Goal: Task Accomplishment & Management: Complete application form

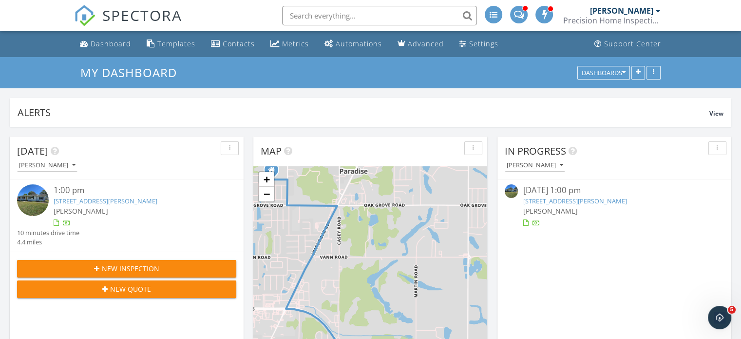
click at [329, 21] on input "text" at bounding box center [379, 15] width 195 height 19
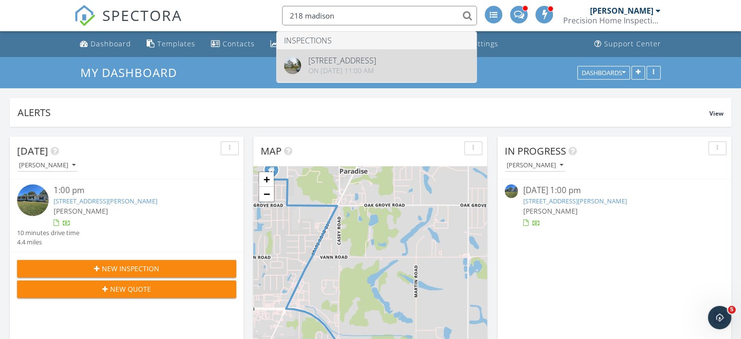
type input "218 madison"
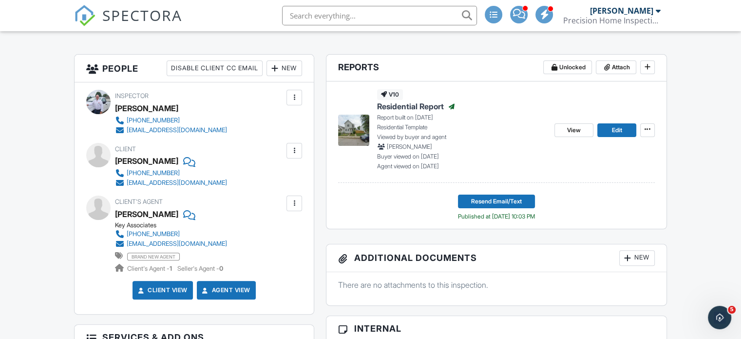
scroll to position [232, 0]
click at [570, 134] on span "View" at bounding box center [574, 130] width 14 height 10
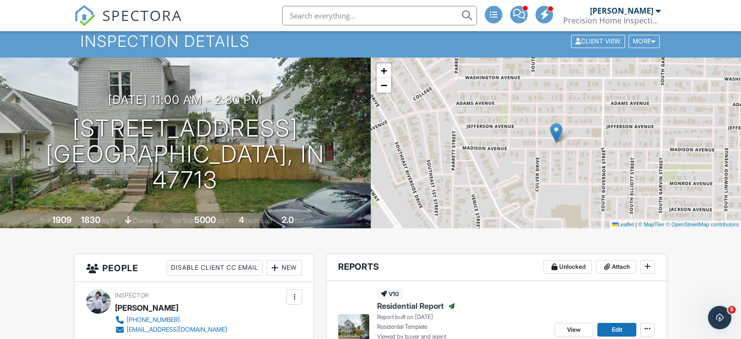
scroll to position [31, 0]
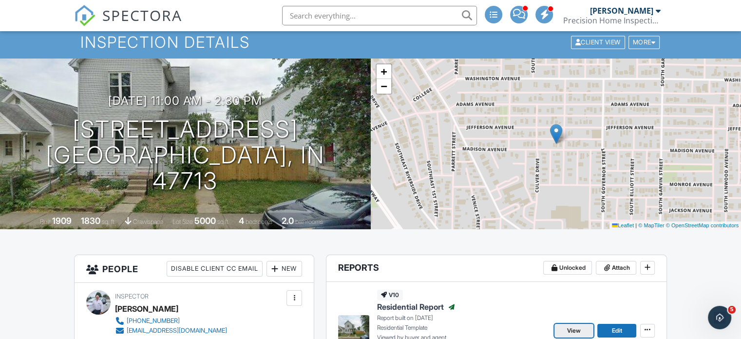
click at [579, 328] on span "View" at bounding box center [574, 330] width 14 height 10
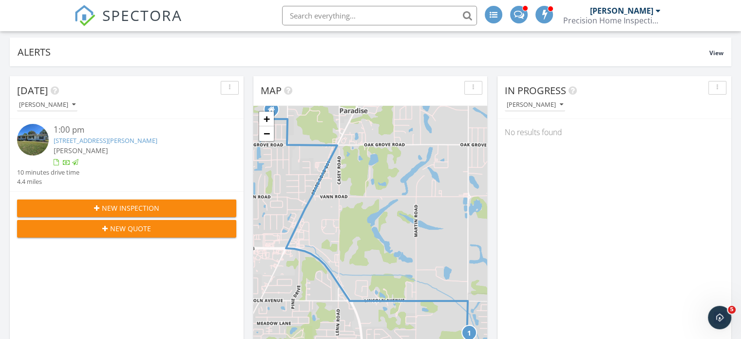
scroll to position [61, 0]
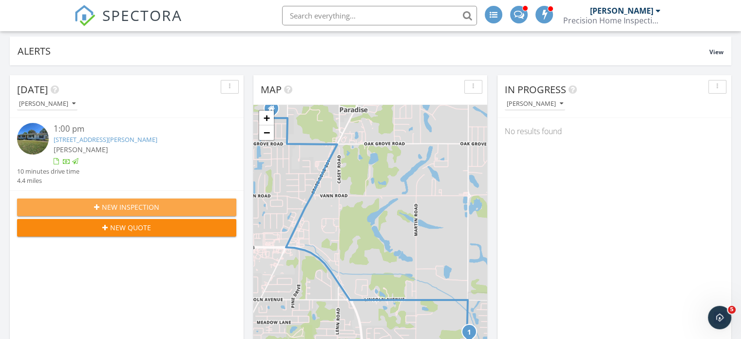
click at [202, 201] on button "New Inspection" at bounding box center [126, 207] width 219 height 18
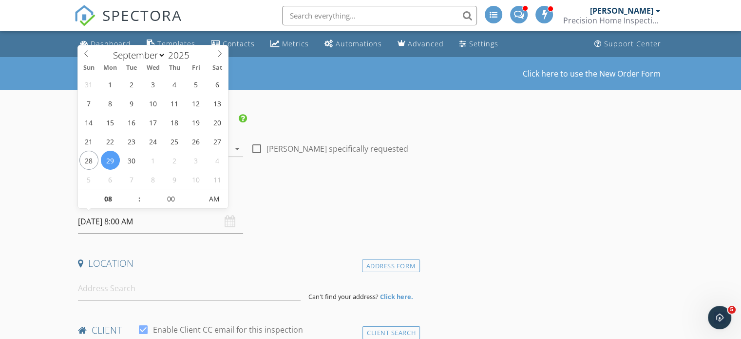
click at [127, 221] on input "09/29/2025 8:00 AM" at bounding box center [160, 222] width 165 height 24
select select "9"
type input "10/03/2025 8:00 AM"
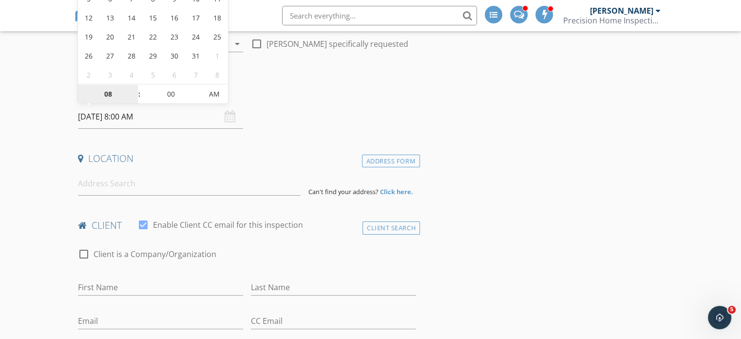
scroll to position [105, 0]
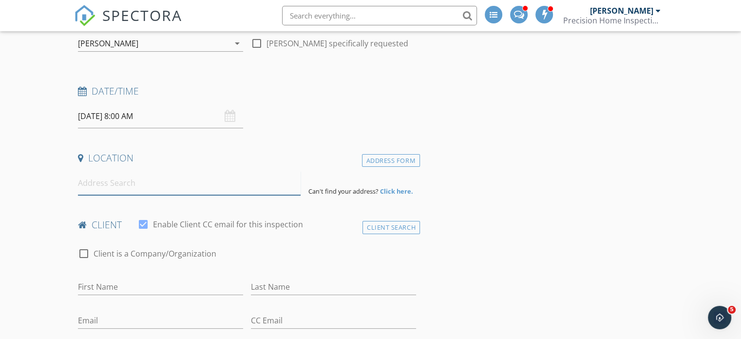
click at [100, 185] on input at bounding box center [189, 183] width 223 height 24
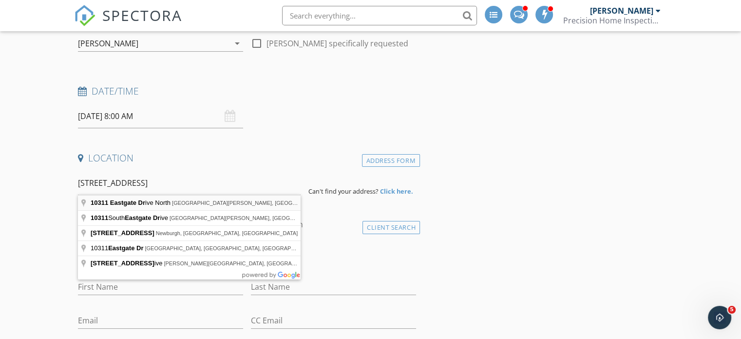
type input "10311 Eastgate Drive North, Mount Vernon, IN, USA"
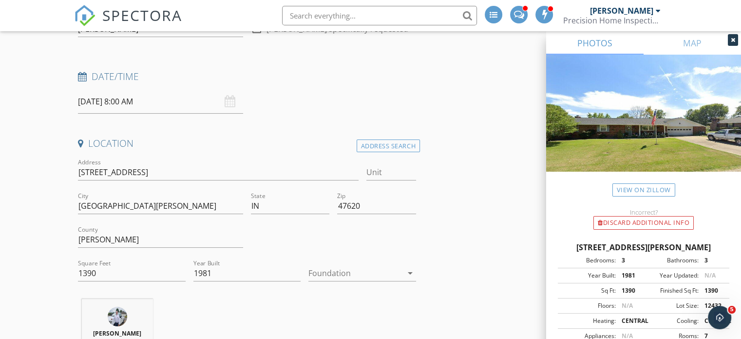
scroll to position [118, 0]
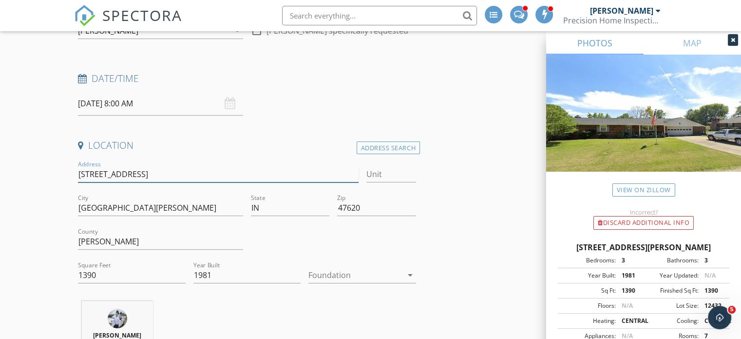
click at [214, 180] on input "10311 Eastgate Dr N" at bounding box center [218, 174] width 280 height 16
type input "10311 Eastgate Dr S"
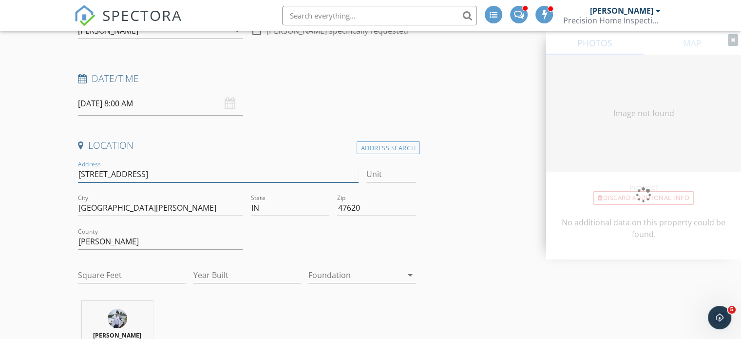
type input "1404"
type input "1981"
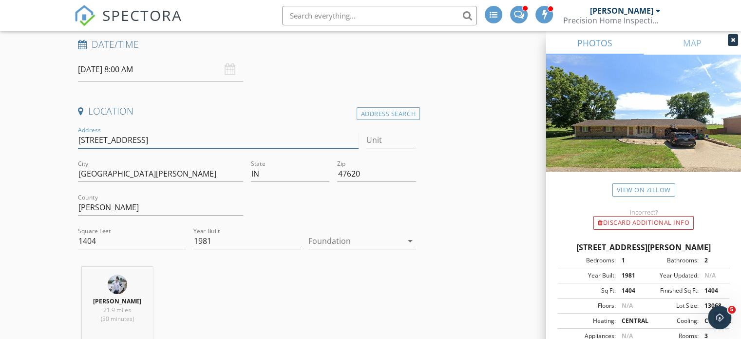
scroll to position [153, 0]
type input "10311 Eastgate Dr S"
click at [372, 235] on div at bounding box center [355, 239] width 94 height 16
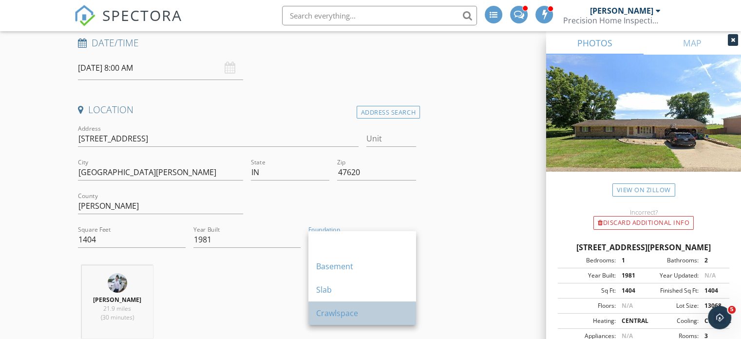
click at [333, 311] on div "Crawlspace" at bounding box center [362, 313] width 92 height 12
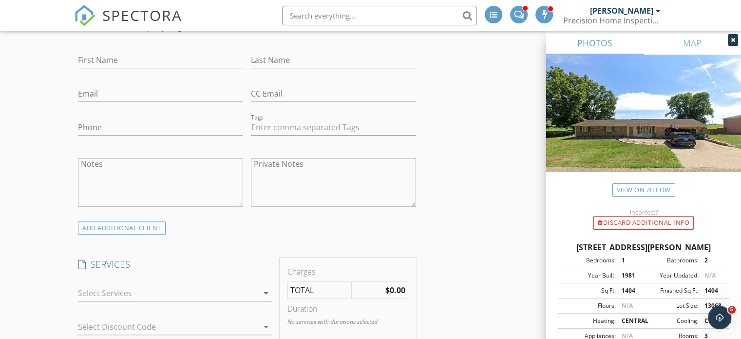
scroll to position [534, 0]
click at [111, 54] on input "First Name" at bounding box center [160, 57] width 165 height 16
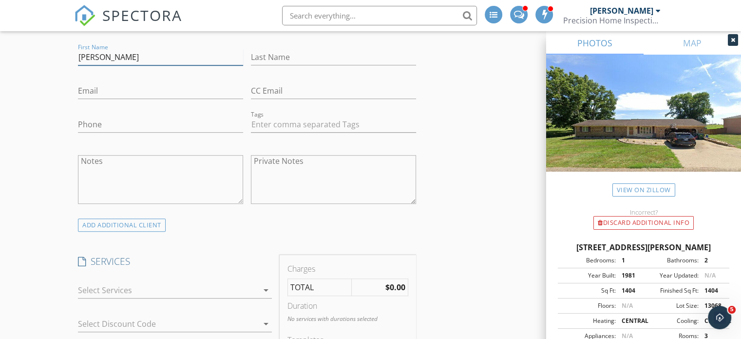
type input "Elizabeth"
type input "Barnes"
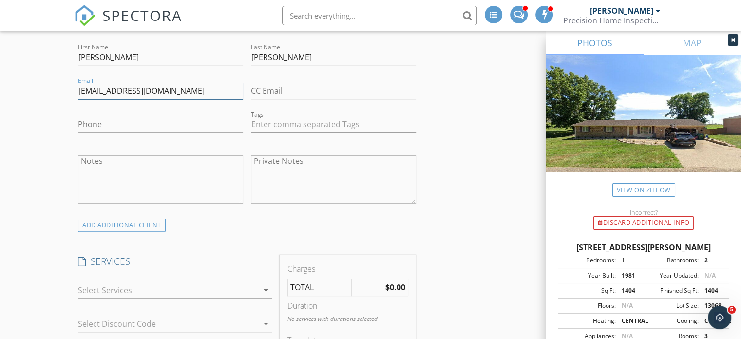
type input "ebbarnes26@gmail.com"
click at [92, 128] on input "Phone" at bounding box center [160, 124] width 165 height 16
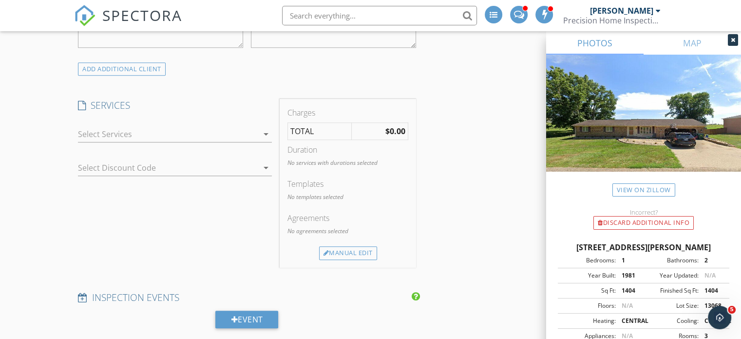
scroll to position [690, 0]
type input "812-629-6868"
click at [133, 134] on div at bounding box center [168, 134] width 180 height 16
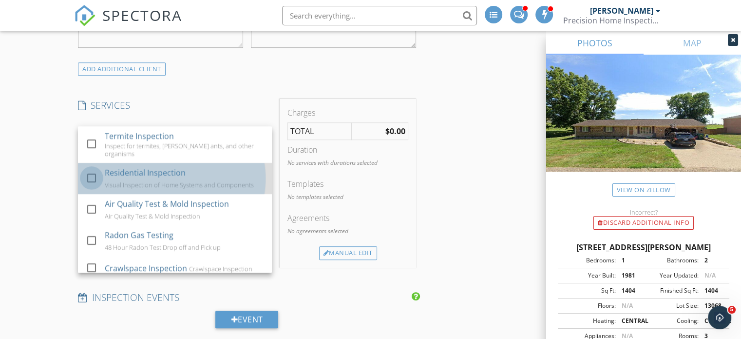
click at [96, 178] on div at bounding box center [91, 178] width 17 height 17
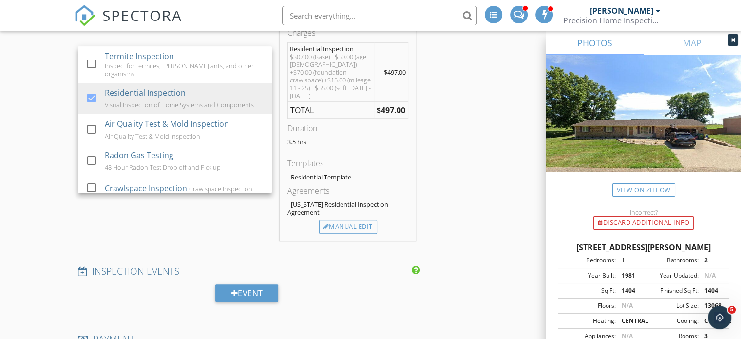
scroll to position [770, 0]
click at [354, 220] on div "Manual Edit" at bounding box center [348, 227] width 58 height 14
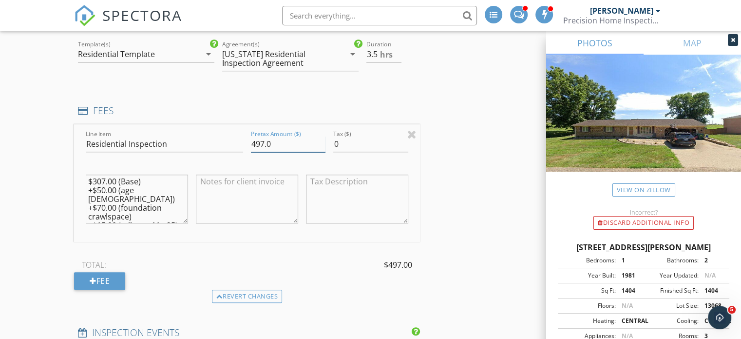
click at [263, 143] on input "497.0" at bounding box center [288, 144] width 75 height 16
type input "508.0"
click at [350, 142] on input "0" at bounding box center [370, 144] width 75 height 16
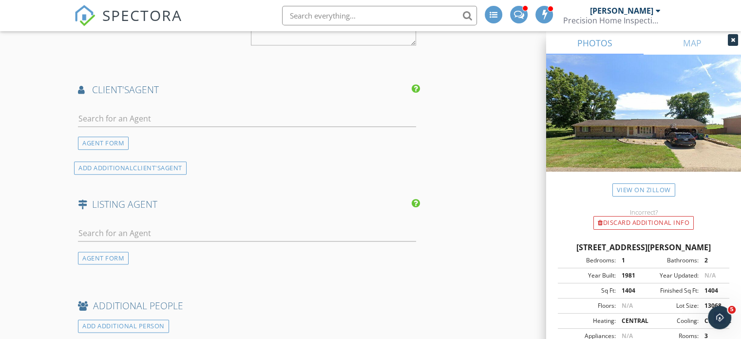
scroll to position [1216, 0]
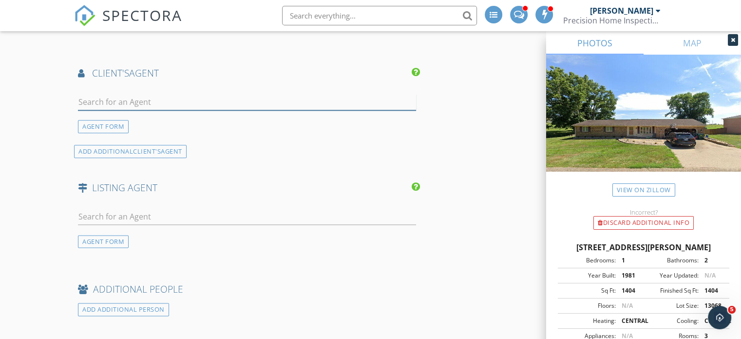
click at [138, 101] on input "text" at bounding box center [247, 102] width 338 height 16
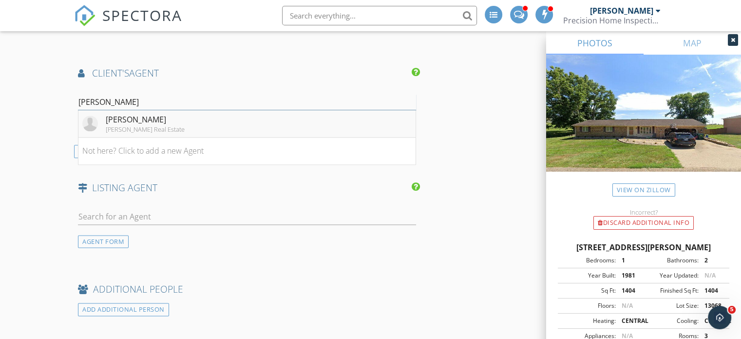
type input "jeremy"
click at [138, 116] on div "Jeremy Outlaw" at bounding box center [145, 120] width 79 height 12
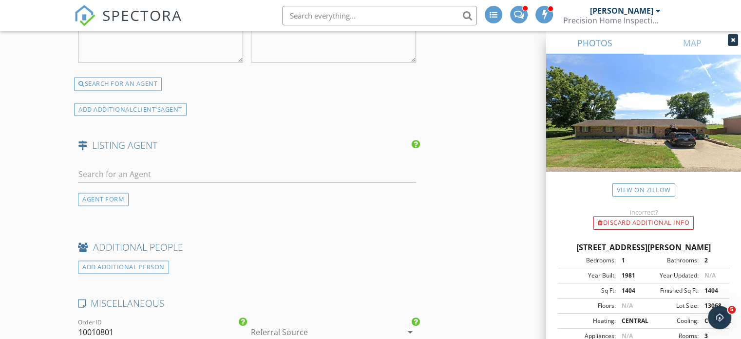
scroll to position [1454, 0]
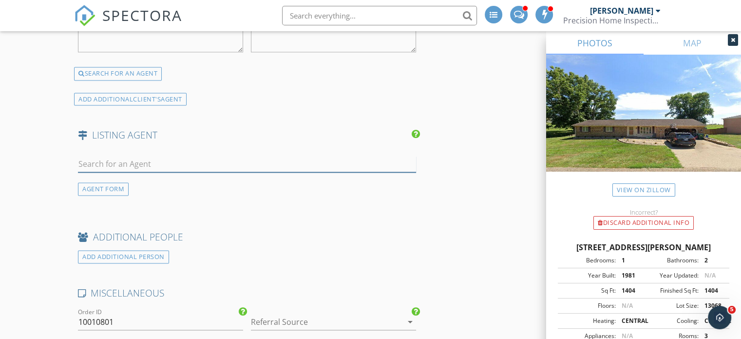
click at [116, 161] on input "text" at bounding box center [247, 164] width 338 height 16
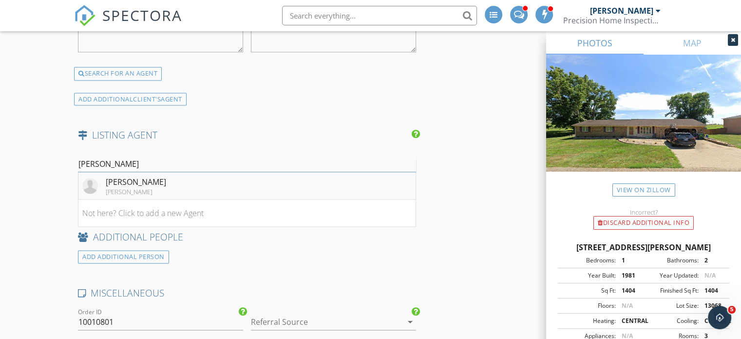
type input "kathryn"
click at [131, 180] on div "Kathryn Moran-Trentini" at bounding box center [136, 182] width 60 height 12
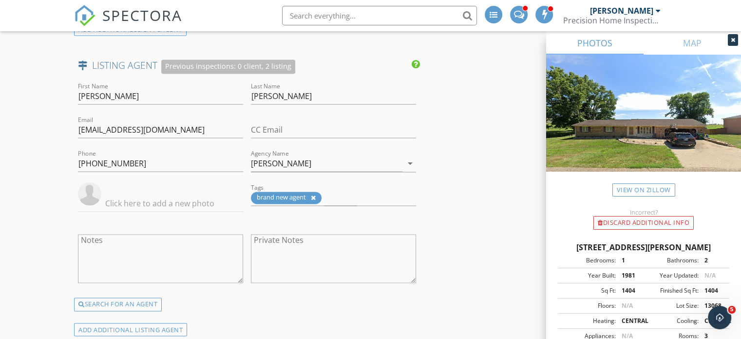
scroll to position [1518, 0]
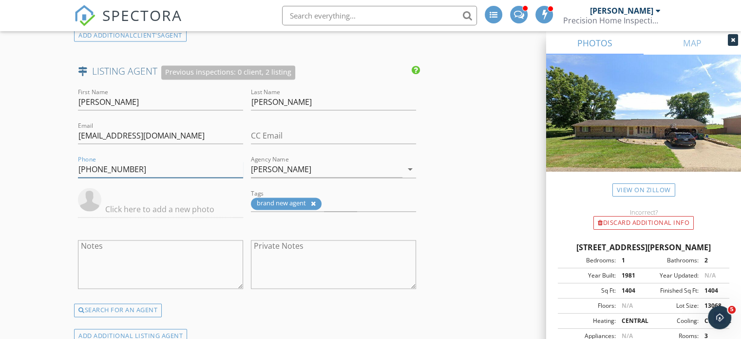
click at [134, 163] on input "812-479-0801" at bounding box center [160, 169] width 165 height 16
type input "812-499-0246"
click at [127, 101] on input "Kathryn" at bounding box center [160, 102] width 165 height 16
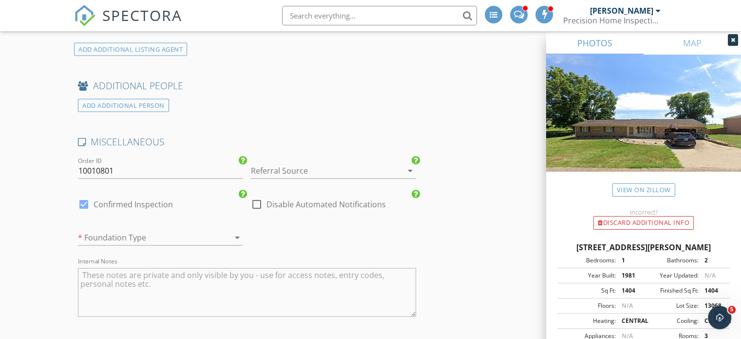
scroll to position [1804, 0]
click at [95, 164] on input "10010801" at bounding box center [160, 170] width 165 height 16
type input "1003250800"
click at [280, 166] on div at bounding box center [320, 170] width 138 height 16
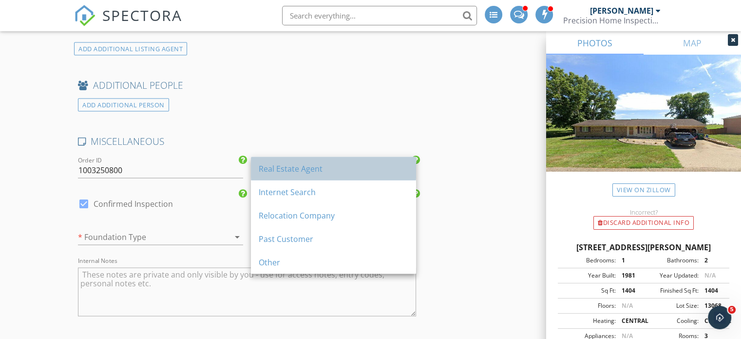
click at [280, 165] on div "Real Estate Agent" at bounding box center [334, 168] width 150 height 12
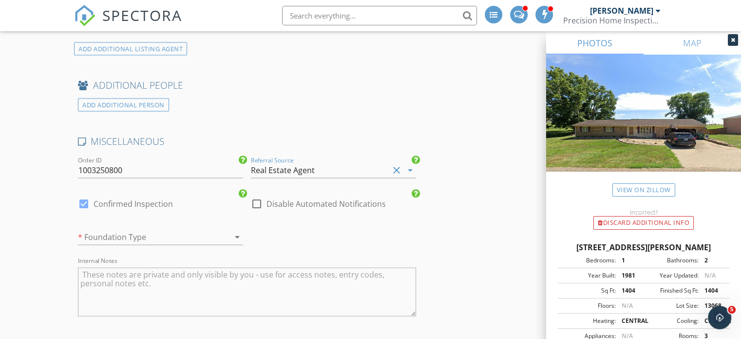
click at [152, 231] on div at bounding box center [147, 237] width 138 height 16
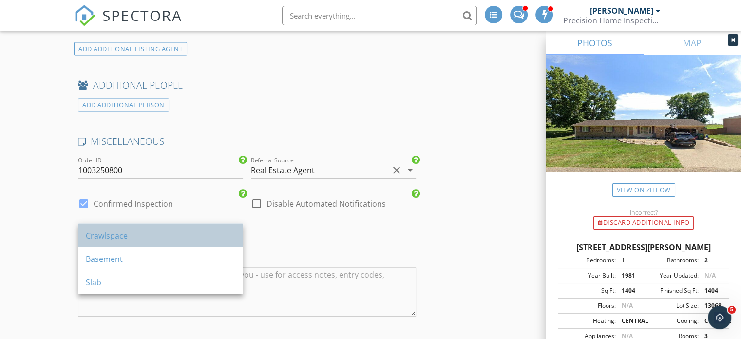
click at [130, 234] on div "Crawlspace" at bounding box center [161, 235] width 150 height 12
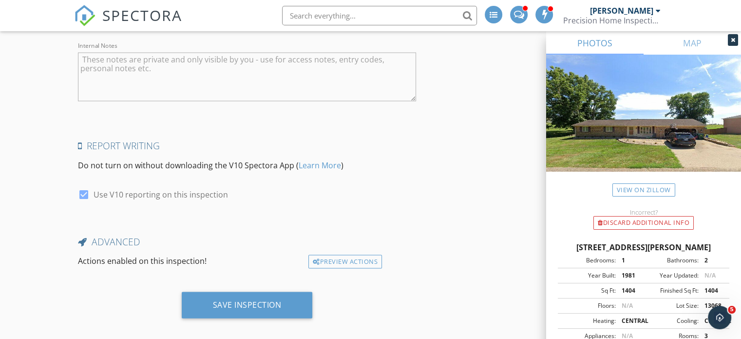
scroll to position [2023, 0]
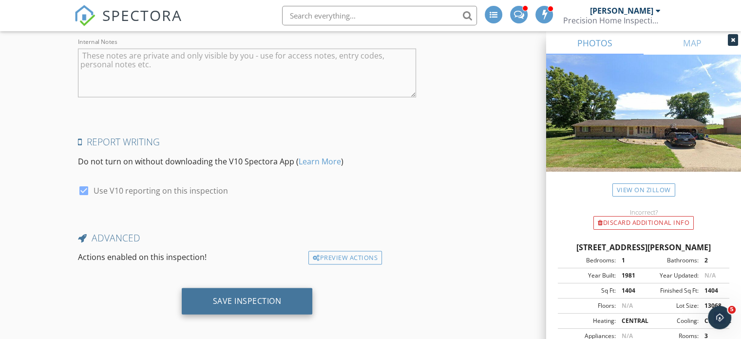
click at [279, 296] on div "Save Inspection" at bounding box center [247, 301] width 69 height 10
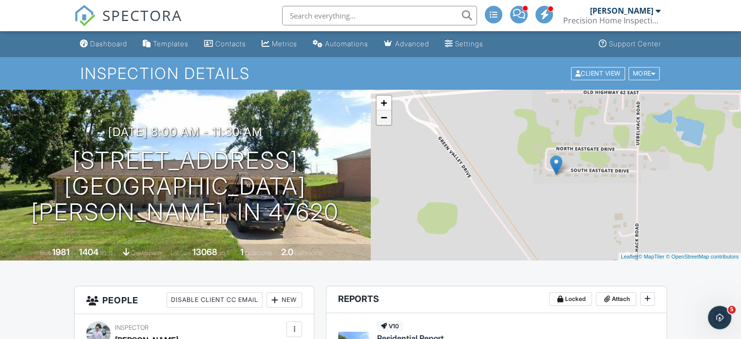
click at [385, 122] on link "−" at bounding box center [384, 117] width 15 height 15
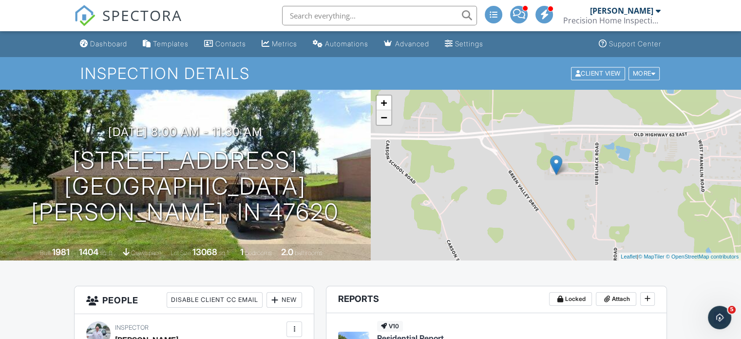
click at [385, 122] on link "−" at bounding box center [384, 117] width 15 height 15
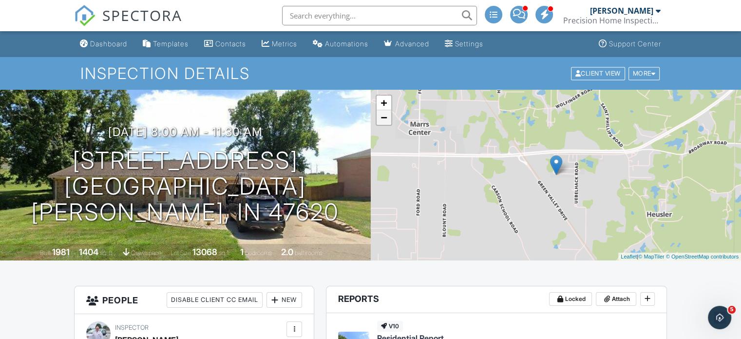
click at [385, 122] on link "−" at bounding box center [384, 117] width 15 height 15
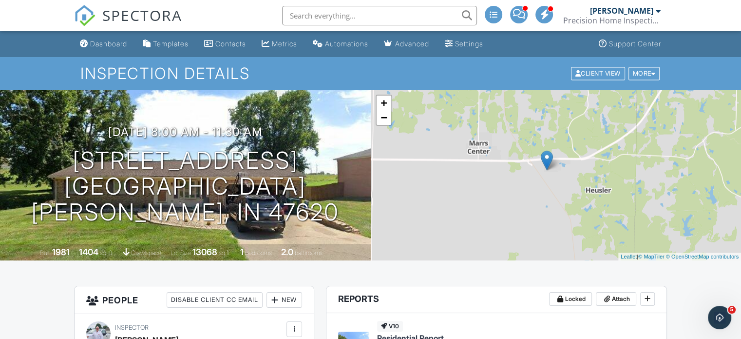
drag, startPoint x: 552, startPoint y: 200, endPoint x: 555, endPoint y: 189, distance: 12.3
click at [555, 189] on div "+ − Leaflet | © MapTiler © OpenStreetMap contributors" at bounding box center [556, 175] width 371 height 171
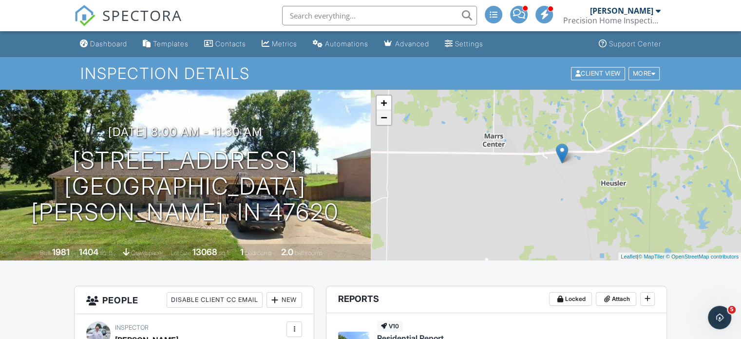
click at [382, 120] on link "−" at bounding box center [384, 117] width 15 height 15
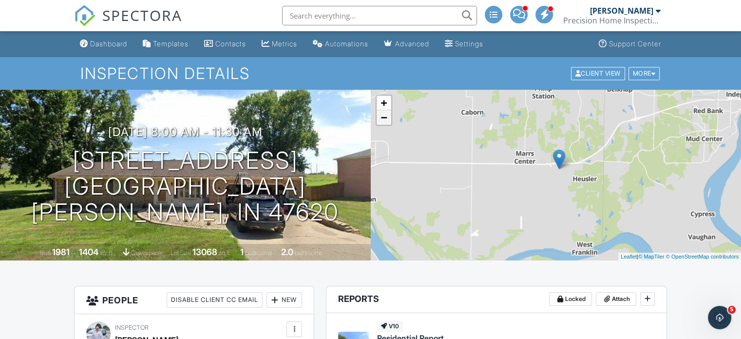
click at [382, 120] on link "−" at bounding box center [384, 117] width 15 height 15
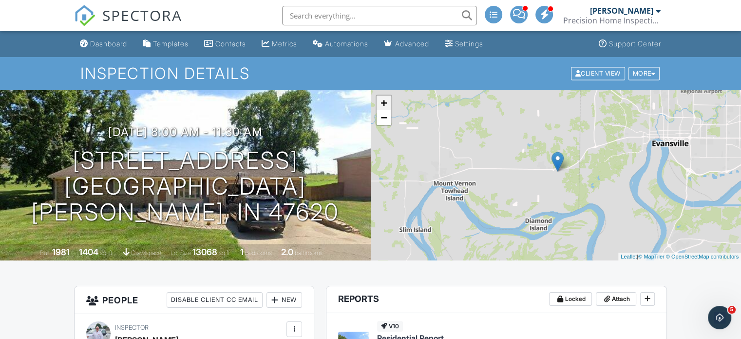
click at [384, 103] on link "+" at bounding box center [384, 103] width 15 height 15
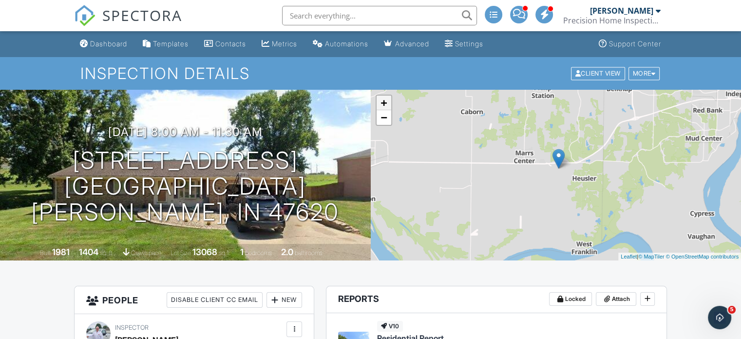
click at [384, 103] on link "+" at bounding box center [384, 103] width 15 height 15
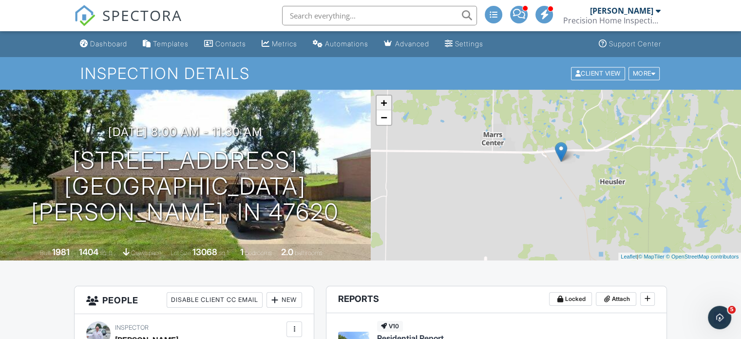
click at [384, 103] on link "+" at bounding box center [384, 103] width 15 height 15
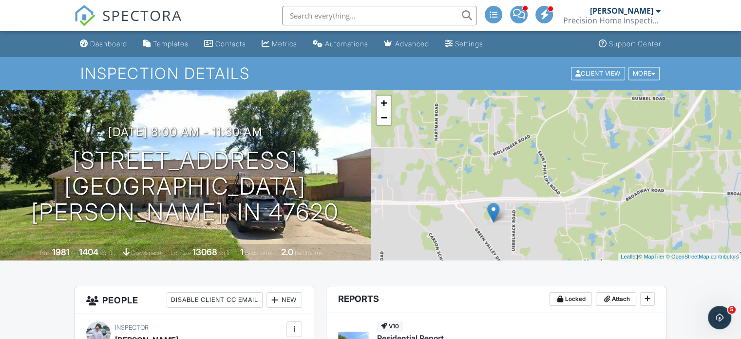
drag, startPoint x: 636, startPoint y: 163, endPoint x: 563, endPoint y: 237, distance: 104.1
click at [563, 237] on div "+ − Leaflet | © MapTiler © OpenStreetMap contributors" at bounding box center [556, 175] width 371 height 171
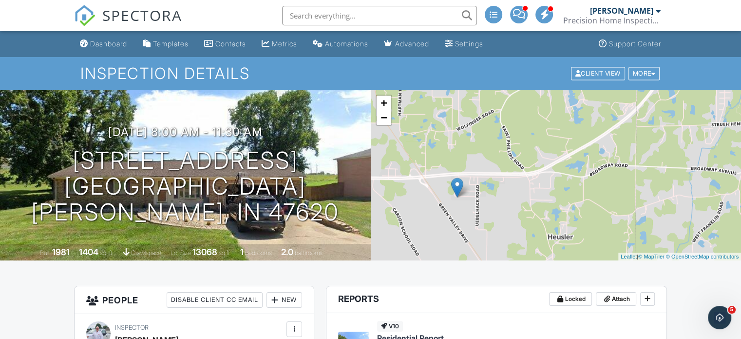
drag, startPoint x: 727, startPoint y: 148, endPoint x: 691, endPoint y: 122, distance: 43.7
click at [691, 122] on div "+ − Leaflet | © MapTiler © OpenStreetMap contributors" at bounding box center [556, 175] width 371 height 171
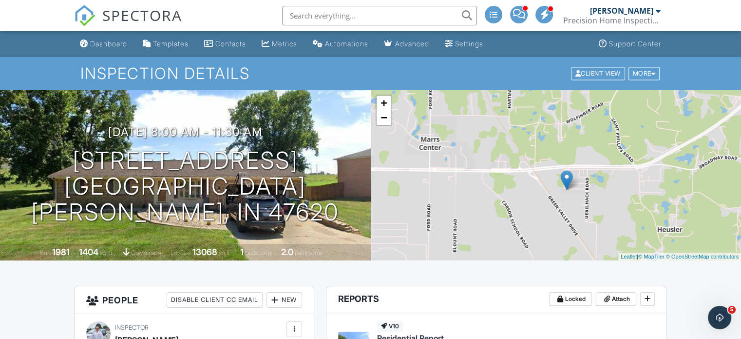
drag, startPoint x: 545, startPoint y: 184, endPoint x: 655, endPoint y: 178, distance: 109.8
click at [655, 178] on div "+ − Leaflet | © MapTiler © OpenStreetMap contributors" at bounding box center [556, 175] width 371 height 171
click at [126, 44] on div "Dashboard" at bounding box center [108, 43] width 37 height 8
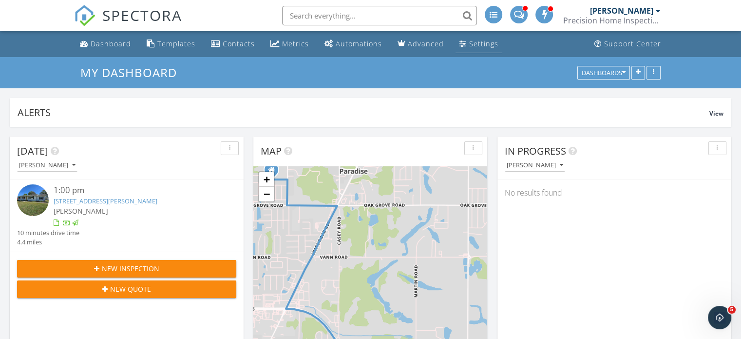
click at [472, 43] on div "Settings" at bounding box center [483, 43] width 29 height 9
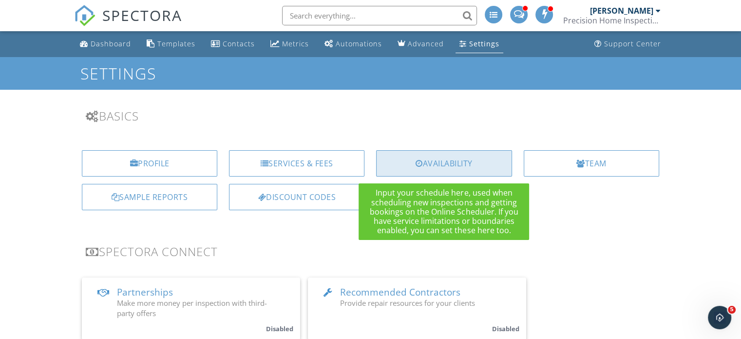
click at [450, 160] on div "Availability" at bounding box center [443, 163] width 135 height 26
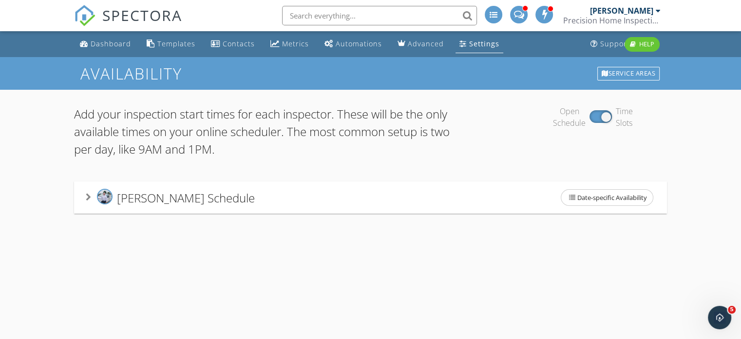
click at [379, 199] on div "[PERSON_NAME] Schedule Date-specific Availability" at bounding box center [371, 197] width 570 height 20
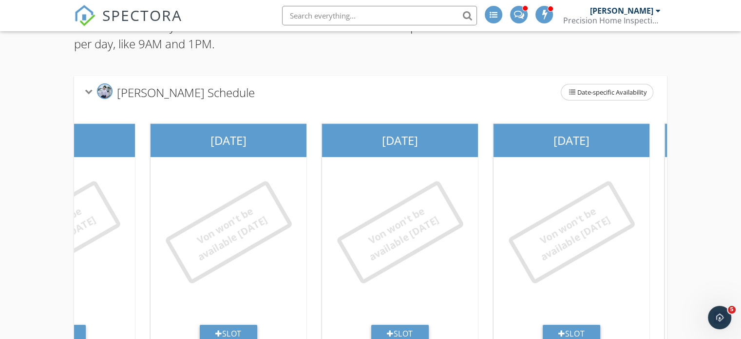
scroll to position [0, 291]
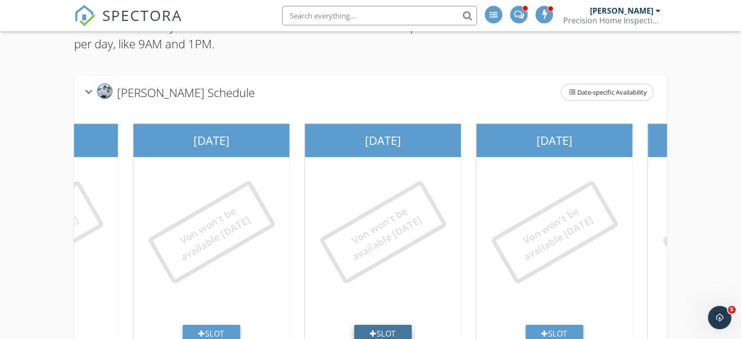
click at [377, 330] on div "Slot" at bounding box center [382, 334] width 57 height 18
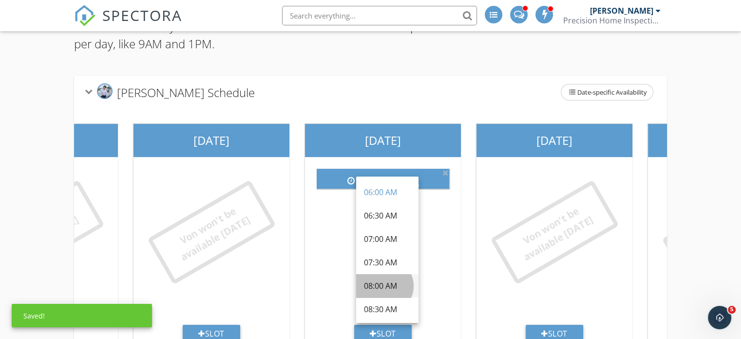
click at [384, 284] on div "08:00 AM" at bounding box center [387, 286] width 47 height 12
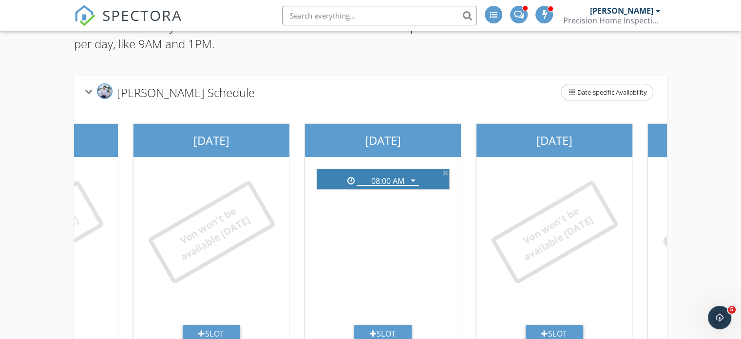
click at [413, 176] on icon "arrow_drop_down" at bounding box center [413, 180] width 12 height 12
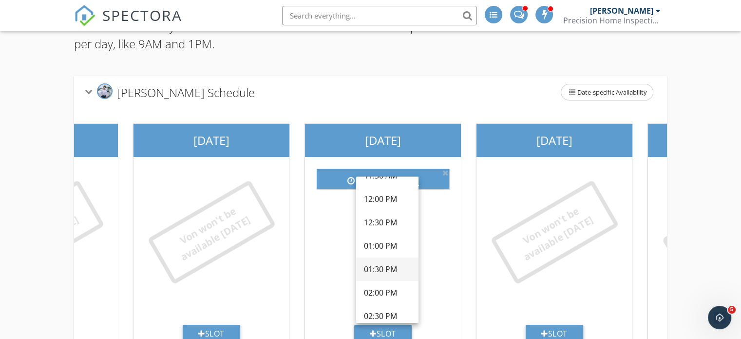
scroll to position [274, 0]
click at [380, 242] on div "01:00 PM" at bounding box center [387, 245] width 47 height 12
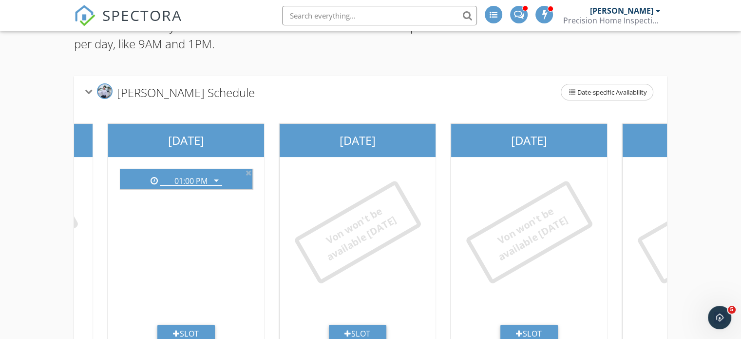
scroll to position [0, 489]
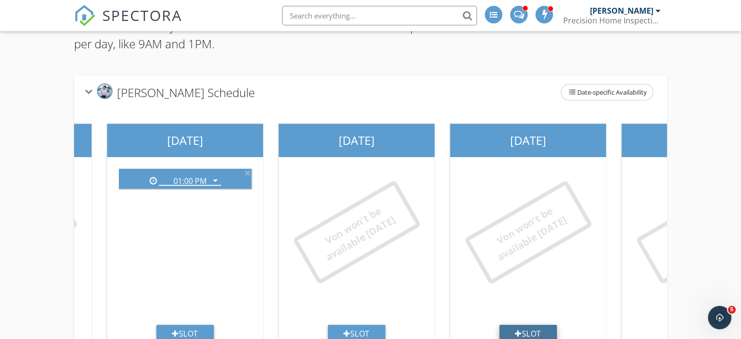
click at [534, 326] on div "Slot" at bounding box center [527, 334] width 57 height 18
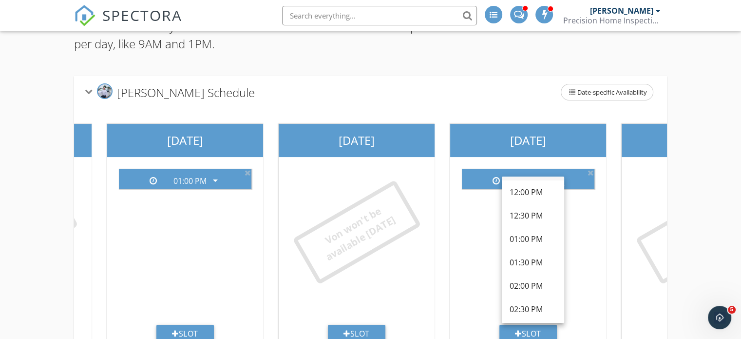
scroll to position [282, 0]
click at [518, 237] on div "01:00 PM" at bounding box center [533, 238] width 47 height 12
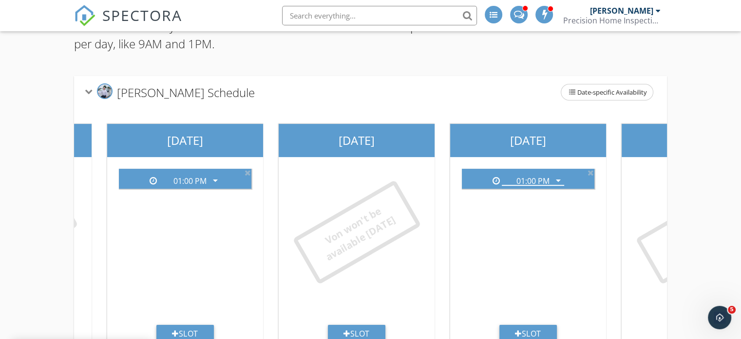
click at [466, 92] on div "[PERSON_NAME] Schedule Date-specific Availability" at bounding box center [371, 92] width 570 height 20
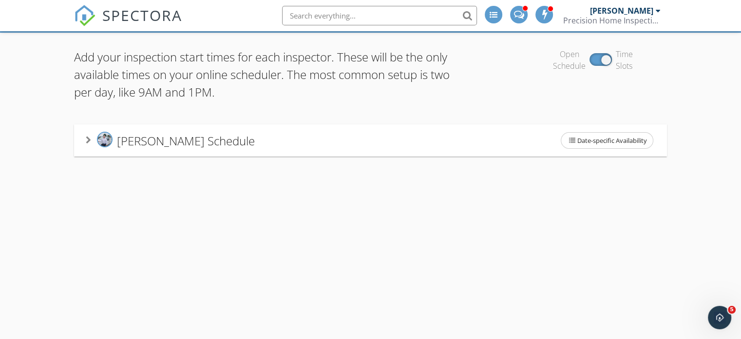
scroll to position [57, 0]
